Goal: Entertainment & Leisure: Consume media (video, audio)

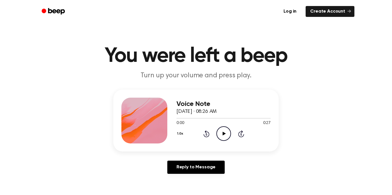
drag, startPoint x: 221, startPoint y: 137, endPoint x: 213, endPoint y: 144, distance: 11.4
click at [213, 144] on div "Voice Note September 16, 2025 · 08:26 AM 0:00 0:27 Your browser does not suppor…" at bounding box center [195, 121] width 165 height 62
click at [223, 134] on icon at bounding box center [223, 134] width 3 height 4
click at [222, 140] on icon "Play Audio" at bounding box center [223, 133] width 15 height 15
click at [219, 136] on icon "Play Audio" at bounding box center [223, 133] width 15 height 15
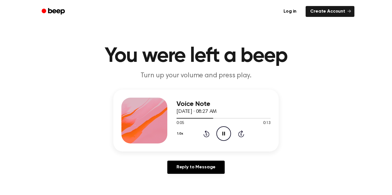
click at [221, 136] on icon "Pause Audio" at bounding box center [223, 133] width 15 height 15
click at [221, 136] on icon "Play Audio" at bounding box center [223, 133] width 15 height 15
click at [226, 130] on icon "Play Audio" at bounding box center [223, 133] width 15 height 15
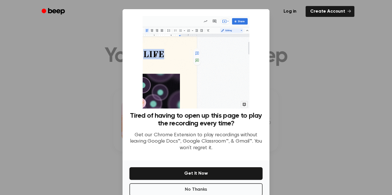
click at [277, 176] on div at bounding box center [196, 97] width 392 height 195
click at [236, 187] on button "No Thanks" at bounding box center [195, 190] width 133 height 13
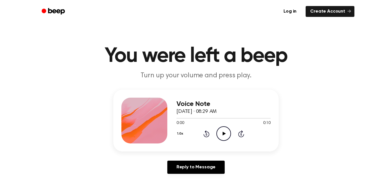
click at [221, 131] on icon "Play Audio" at bounding box center [223, 133] width 15 height 15
click at [224, 134] on icon at bounding box center [223, 134] width 3 height 4
click at [218, 130] on icon "Play Audio" at bounding box center [223, 133] width 15 height 15
click at [224, 128] on icon "Play Audio" at bounding box center [223, 133] width 15 height 15
click at [224, 137] on icon "Play Audio" at bounding box center [223, 133] width 15 height 15
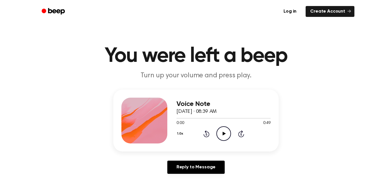
click at [218, 130] on circle at bounding box center [224, 134] width 14 height 14
click at [212, 137] on div "1.0x Rewind 5 seconds Play Audio Skip 5 seconds" at bounding box center [223, 133] width 94 height 15
click at [220, 136] on icon "Play Audio" at bounding box center [223, 133] width 15 height 15
click at [227, 132] on icon "Play Audio" at bounding box center [223, 133] width 15 height 15
click at [226, 141] on icon "Play Audio" at bounding box center [223, 133] width 15 height 15
